Goal: Task Accomplishment & Management: Use online tool/utility

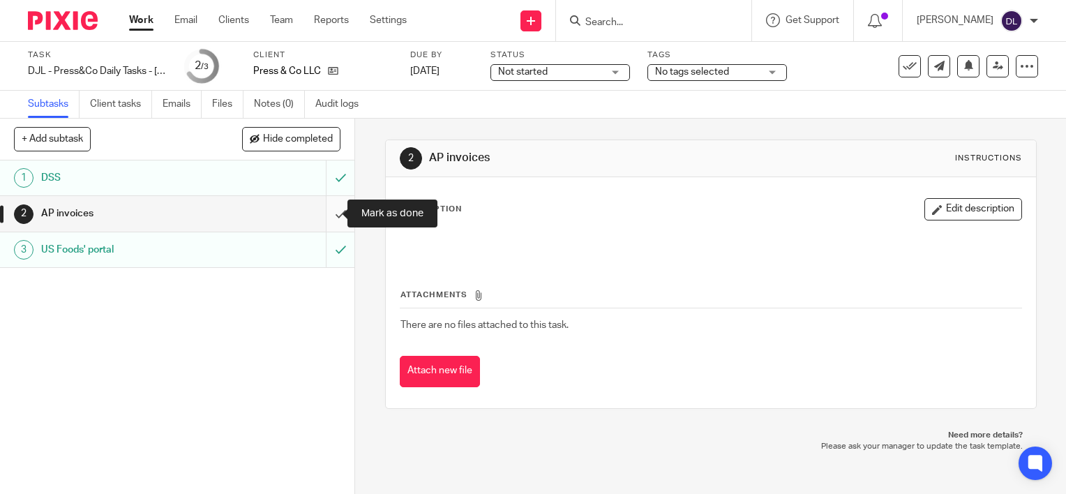
click at [320, 220] on input "submit" at bounding box center [177, 213] width 355 height 35
click at [140, 27] on link "Work" at bounding box center [141, 20] width 24 height 14
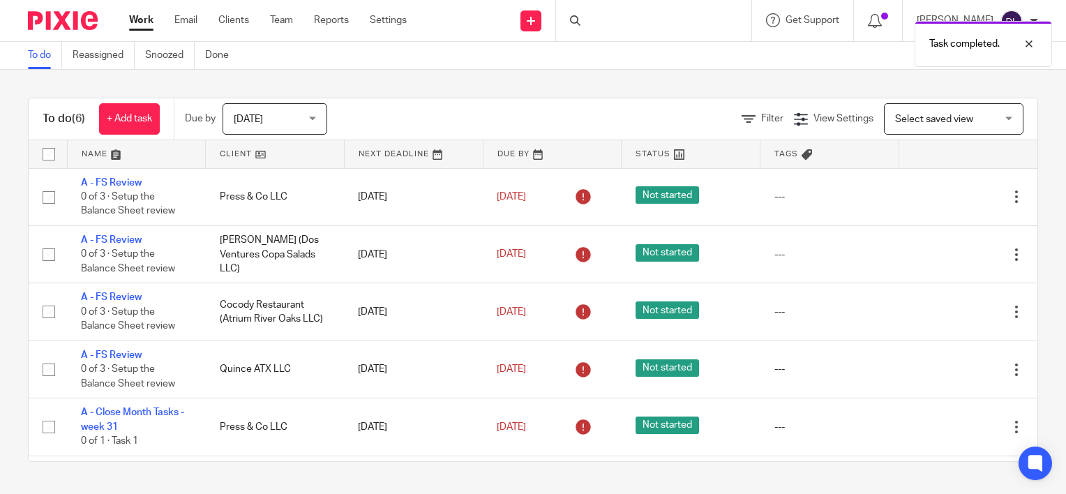
scroll to position [53, 0]
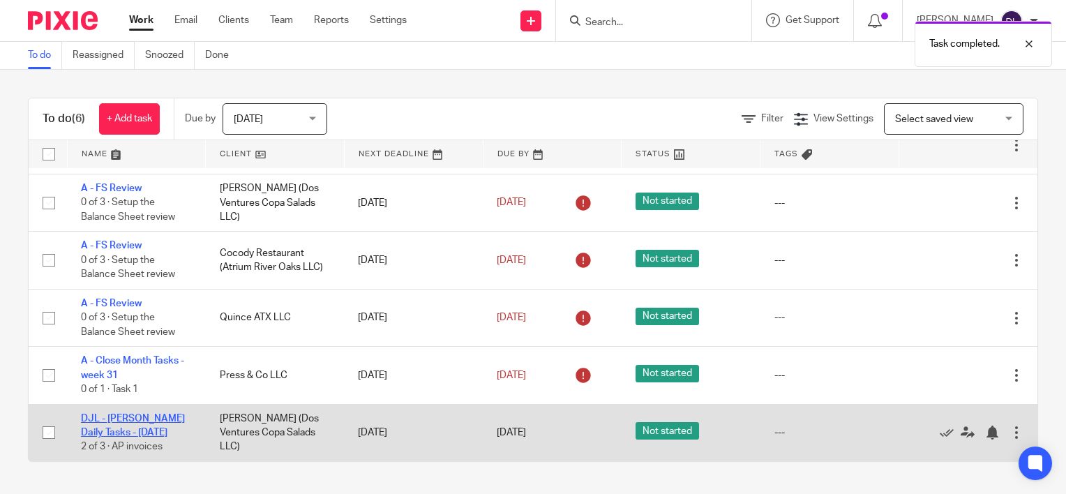
click at [128, 428] on link "DJL - [PERSON_NAME] Daily Tasks - [DATE]" at bounding box center [133, 426] width 104 height 24
